Goal: Check status: Check status

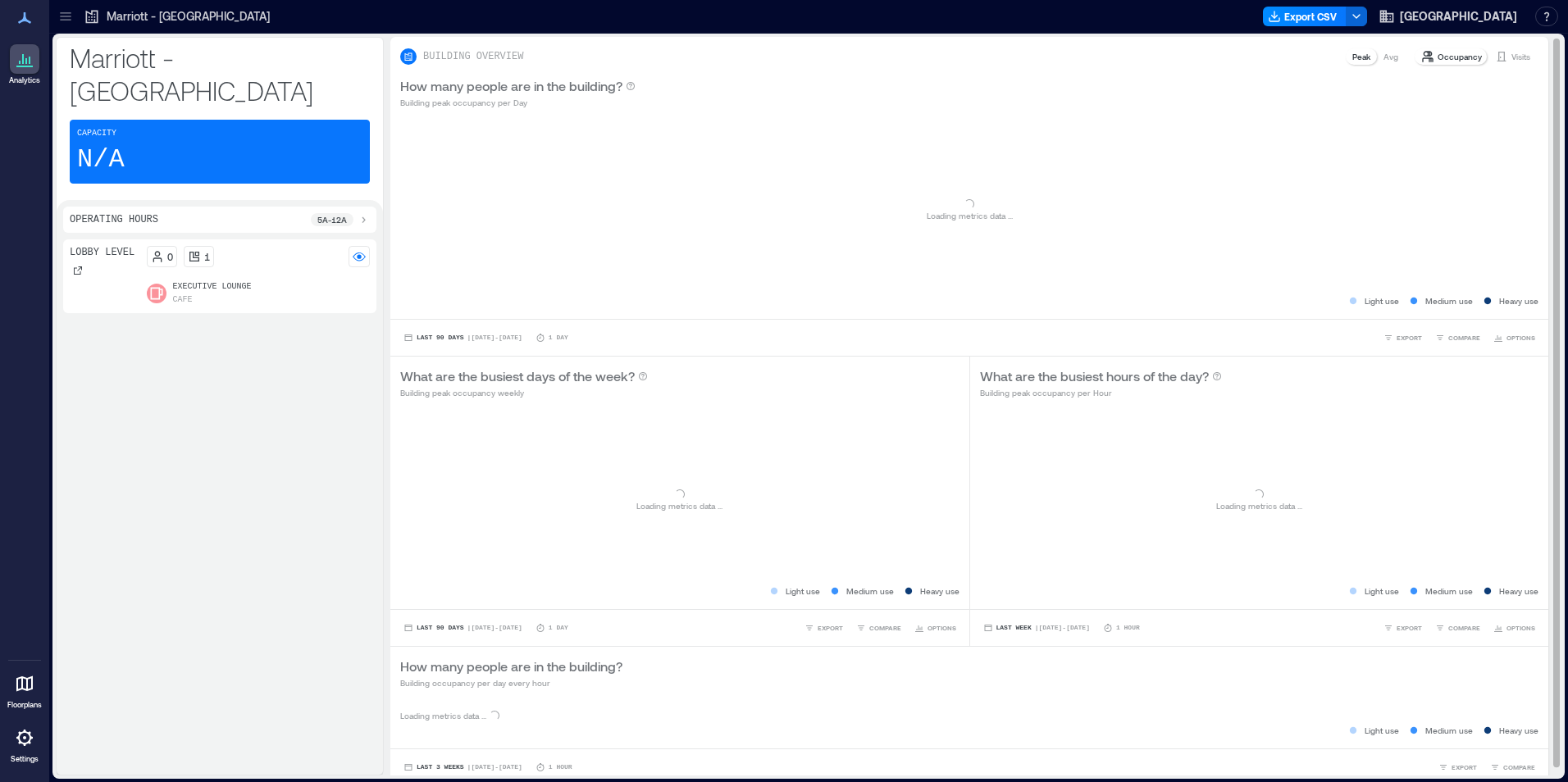
click at [1512, 60] on p "Visits" at bounding box center [1521, 56] width 19 height 13
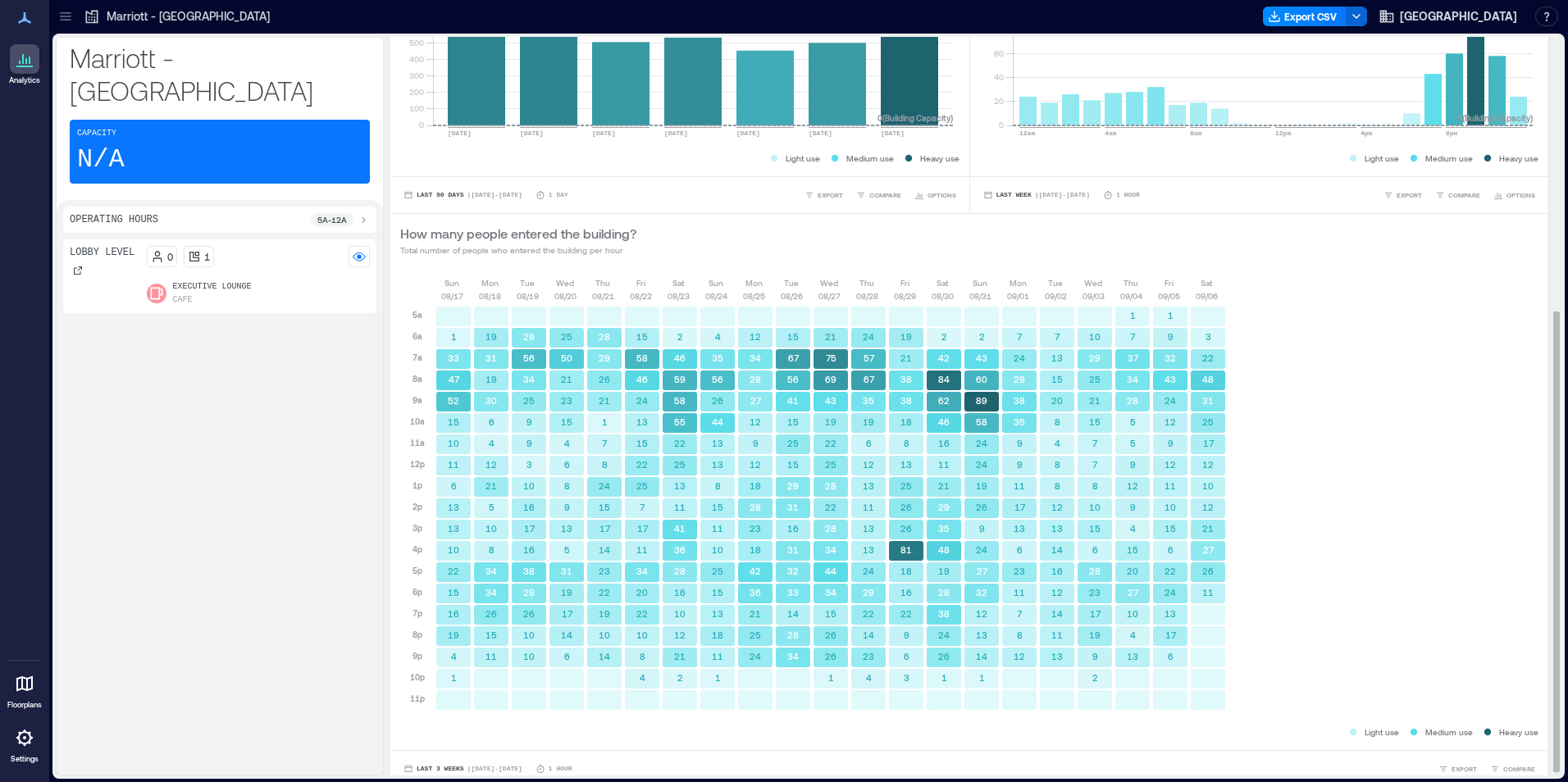
scroll to position [444, 0]
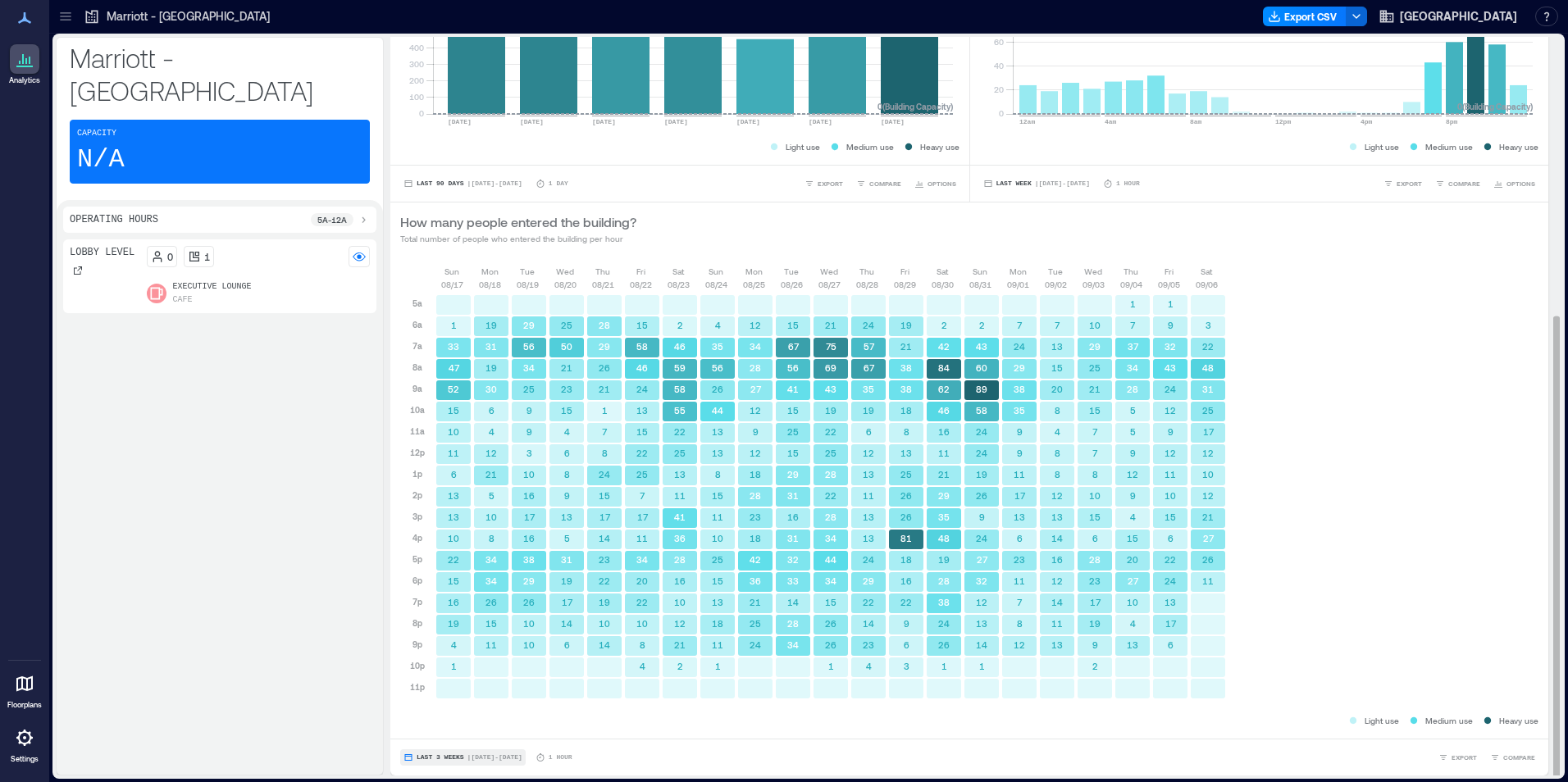
click at [443, 758] on span "Last 3 Weeks" at bounding box center [440, 758] width 48 height 0
click at [456, 728] on div "Last 7 Days Last Week Last 3 Weeks Custom" at bounding box center [446, 695] width 80 height 96
click at [429, 730] on span "Custom" at bounding box center [433, 728] width 35 height 11
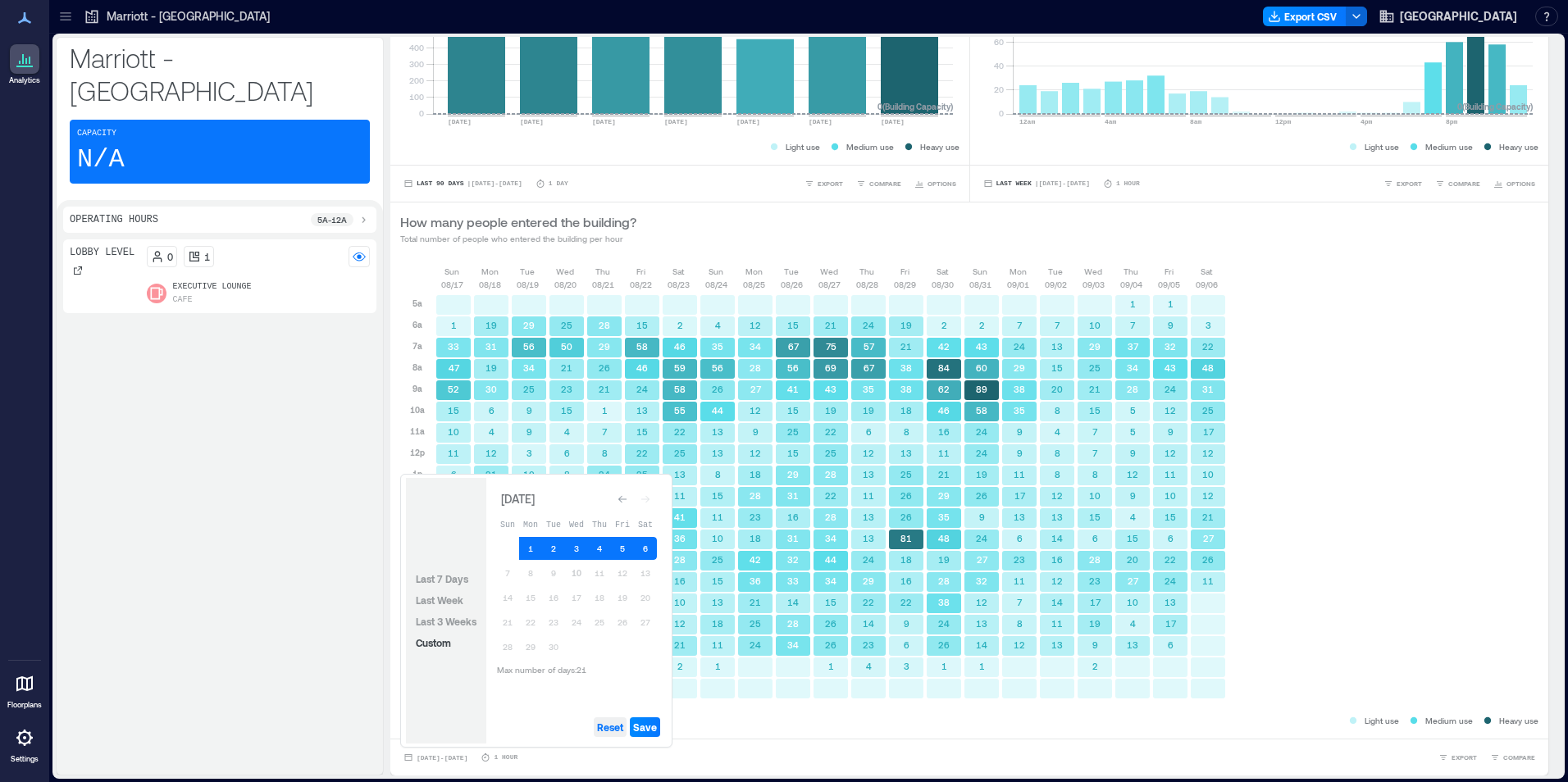
click at [616, 725] on span "Reset" at bounding box center [609, 728] width 26 height 13
click at [575, 572] on button "10" at bounding box center [577, 573] width 23 height 23
click at [650, 727] on span "Save" at bounding box center [645, 728] width 24 height 13
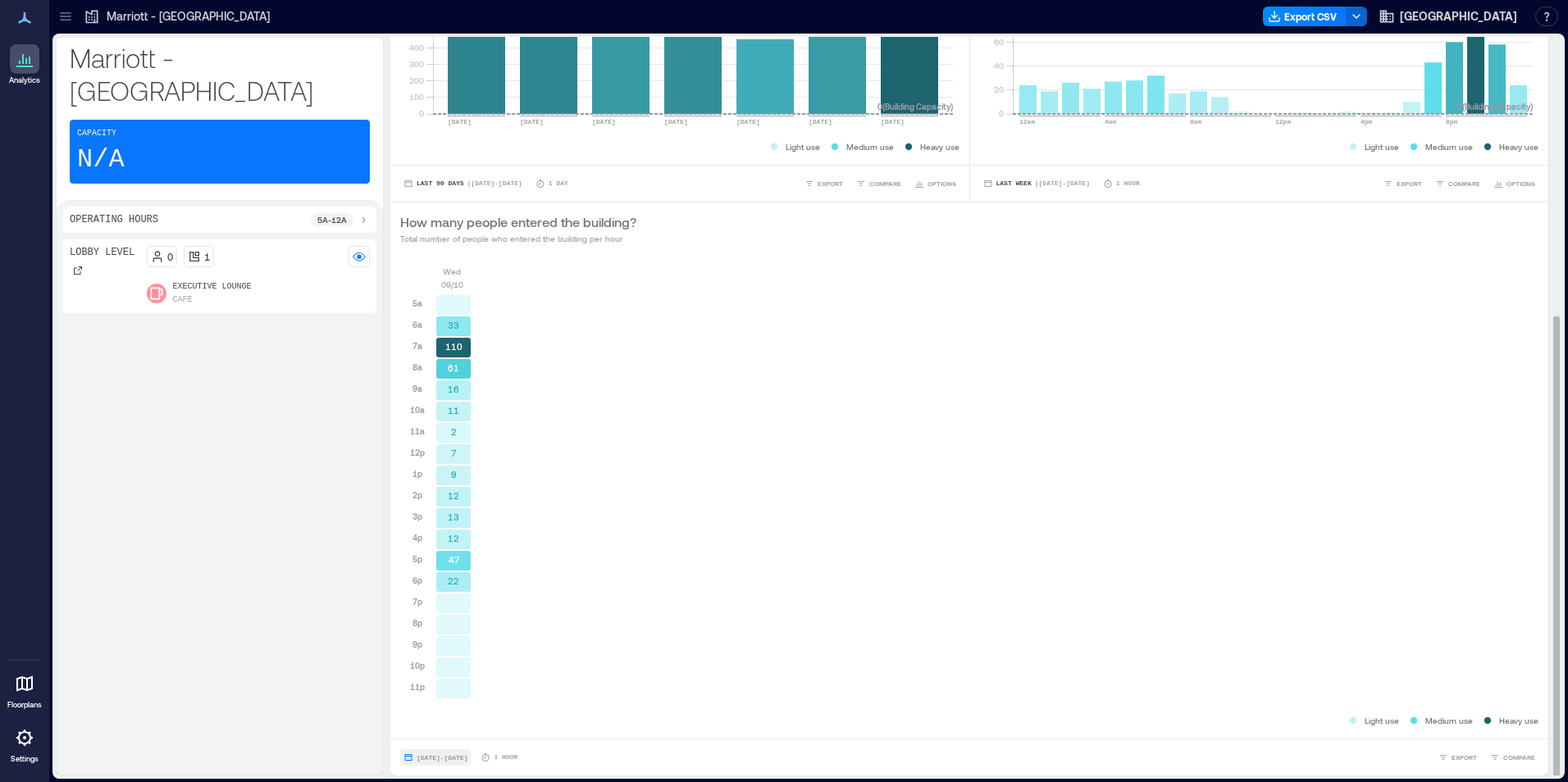
click at [468, 752] on span "[DATE] - [DATE]" at bounding box center [441, 757] width 51 height 10
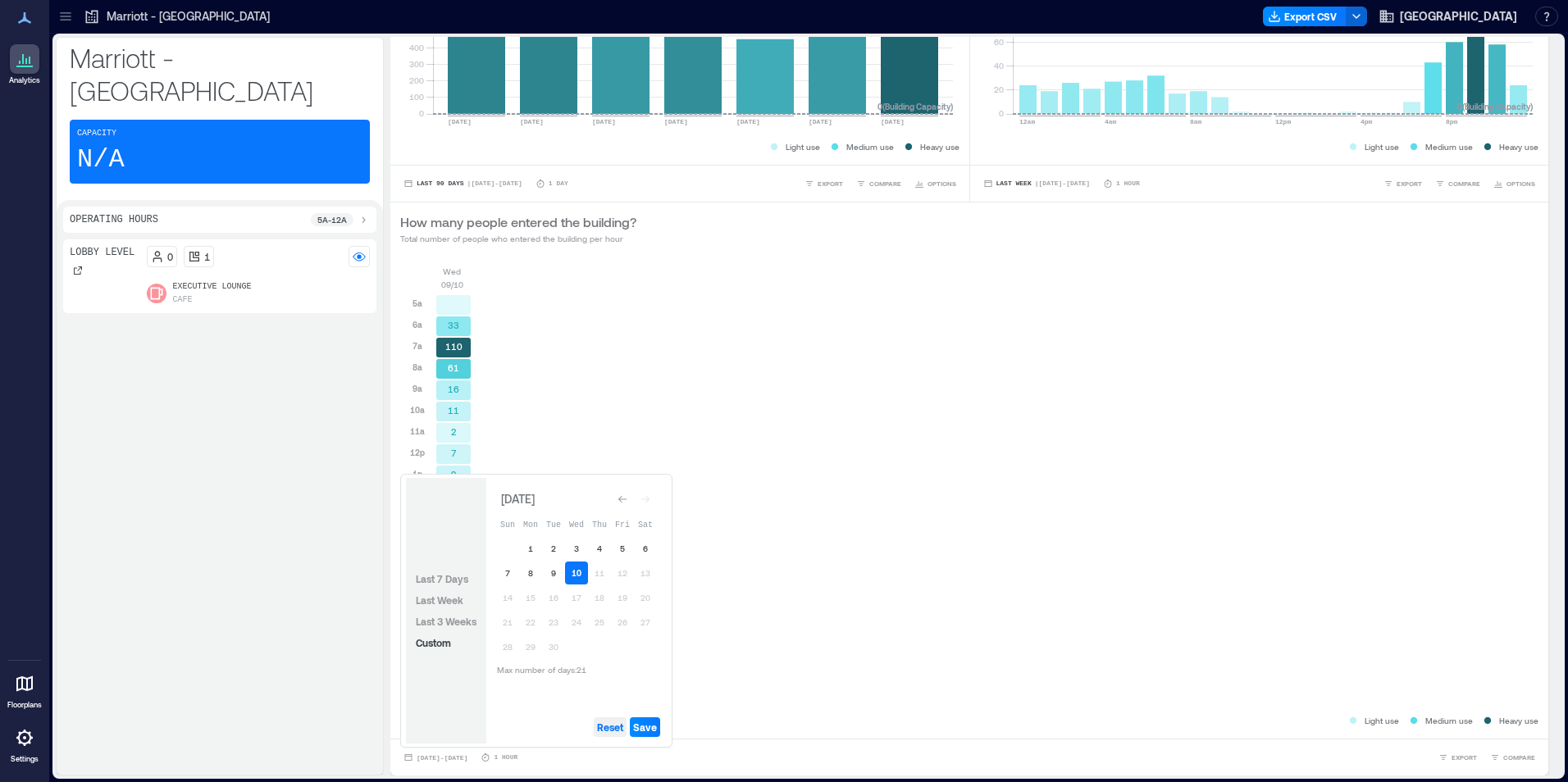
click at [625, 726] on button "Reset" at bounding box center [610, 727] width 32 height 20
click at [606, 568] on button "11" at bounding box center [600, 573] width 23 height 23
click at [579, 579] on button "10" at bounding box center [577, 573] width 23 height 23
click at [637, 728] on span "Save" at bounding box center [645, 728] width 24 height 13
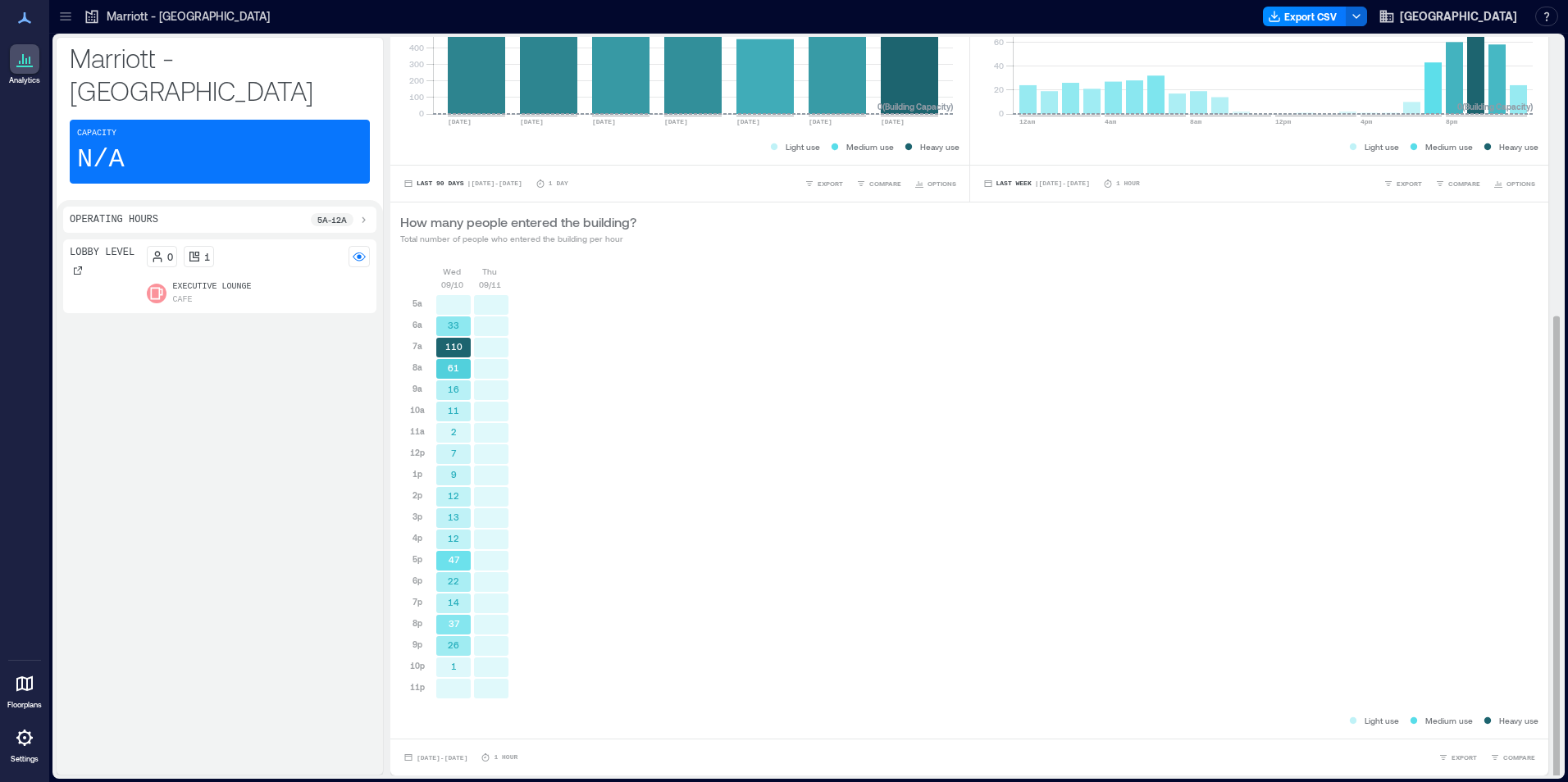
click at [1481, 359] on div "[DATE] [DATE] 5a 6a 7a 8a 9a 10a 11a 12p 1p 2p 3p 4p 5p 6p 7p 8p 9p 10p 11p 33 …" at bounding box center [969, 488] width 1138 height 448
